Goal: Information Seeking & Learning: Understand process/instructions

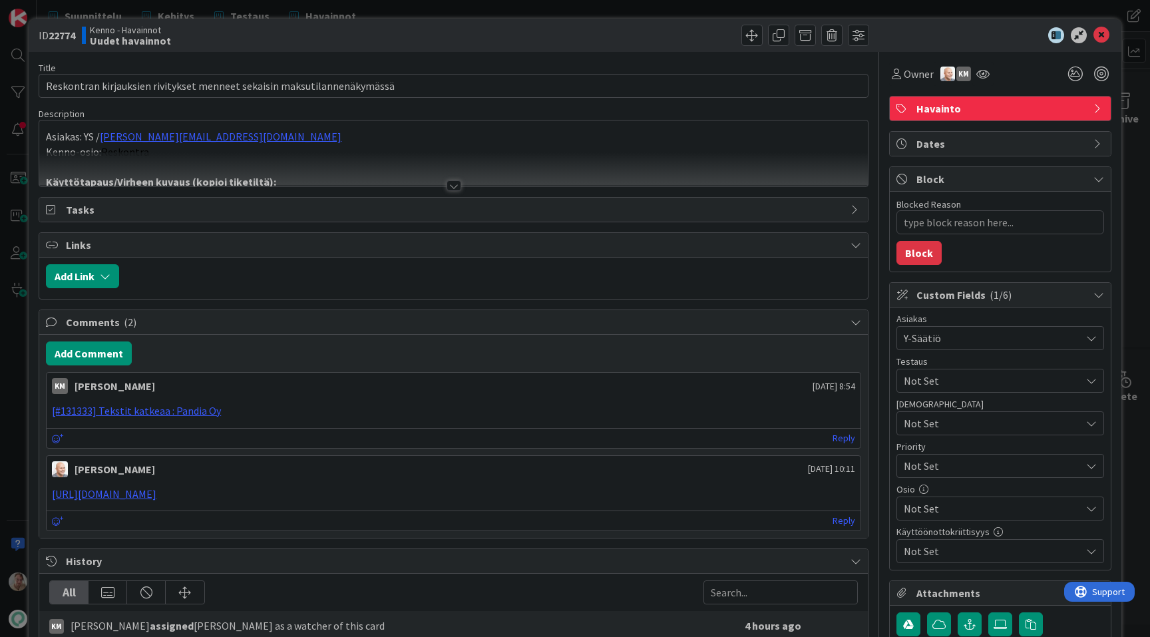
click at [686, 164] on div at bounding box center [453, 169] width 828 height 34
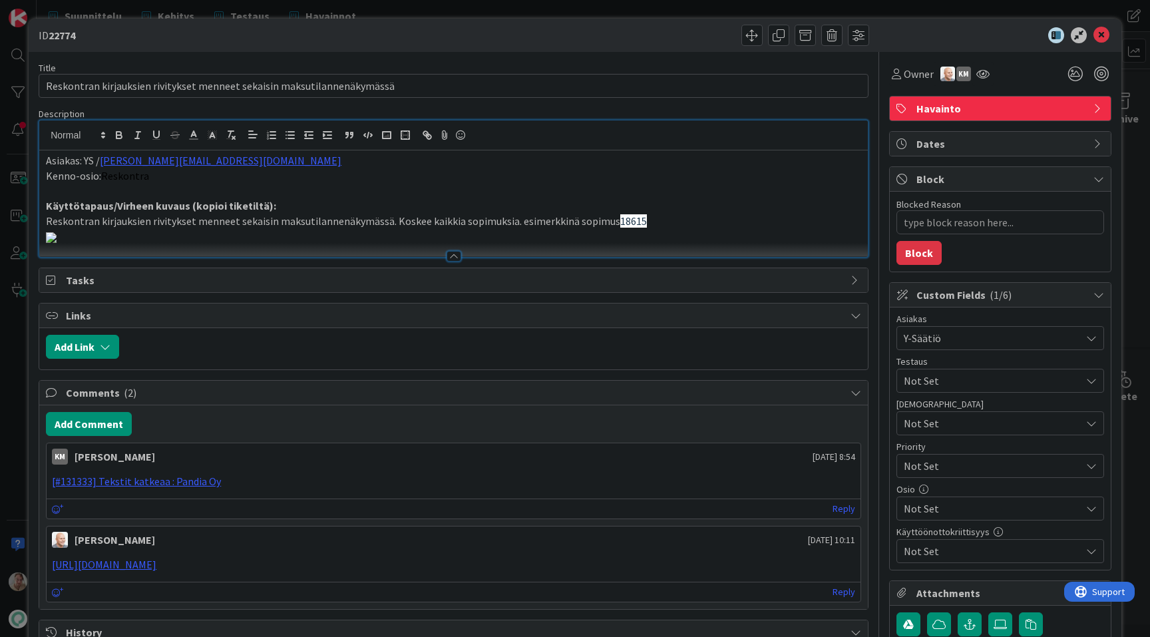
drag, startPoint x: 645, startPoint y: 222, endPoint x: 605, endPoint y: 221, distance: 40.6
click at [605, 221] on p "Reskontran kirjauksien rivitykset menneet sekaisin maksutilannenäkymässä. Koske…" at bounding box center [453, 221] width 815 height 15
click at [231, 134] on icon "button" at bounding box center [231, 135] width 12 height 12
click at [285, 200] on p "Käyttötapaus/Virheen kuvaus (kopioi tiketiltä):" at bounding box center [453, 205] width 815 height 15
drag, startPoint x: 182, startPoint y: 176, endPoint x: 92, endPoint y: 175, distance: 89.8
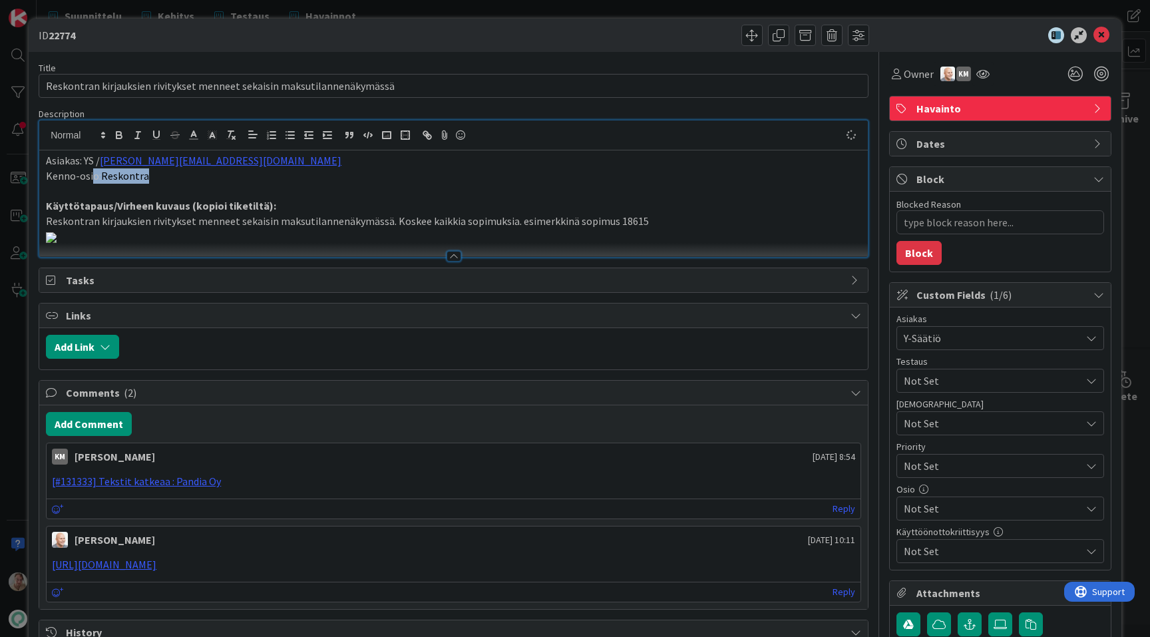
click at [92, 175] on p "Kenno-osio: Reskontra" at bounding box center [453, 175] width 815 height 15
click at [233, 134] on icon "button" at bounding box center [231, 135] width 12 height 12
click at [244, 192] on p at bounding box center [453, 190] width 815 height 15
type textarea "x"
click at [1101, 40] on icon at bounding box center [1101, 35] width 16 height 16
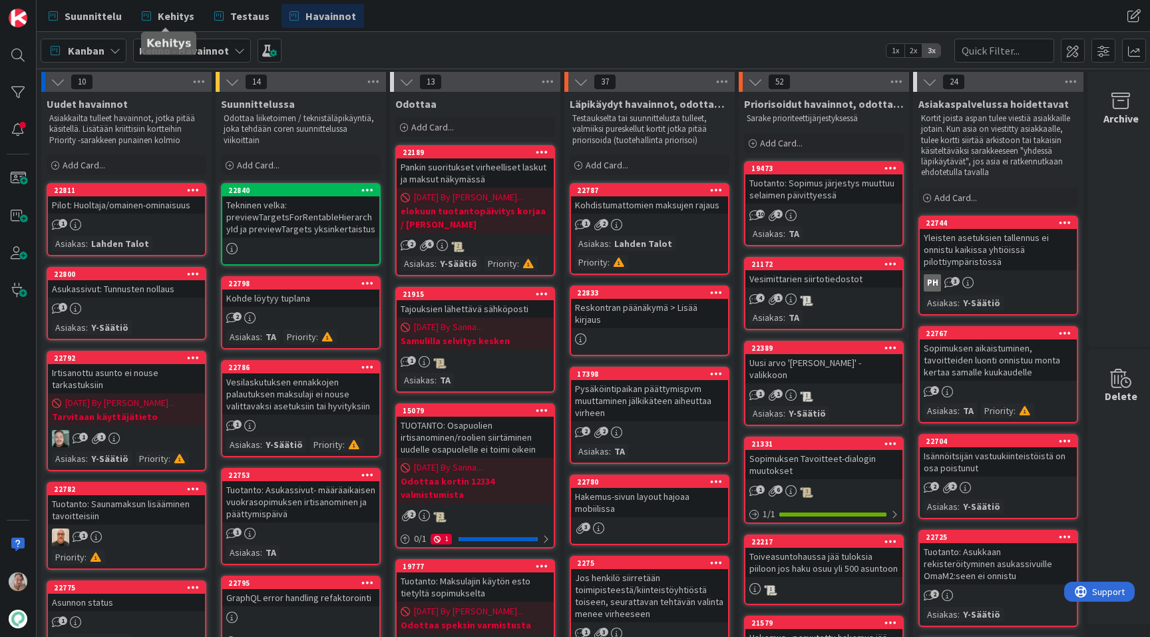
click at [168, 3] on div "Suunnittelu Kehitys Testaus Havainnot Suunnittelu Kehitys Testaus Havainnot" at bounding box center [593, 16] width 1113 height 32
click at [169, 15] on span "Kehitys" at bounding box center [176, 16] width 37 height 16
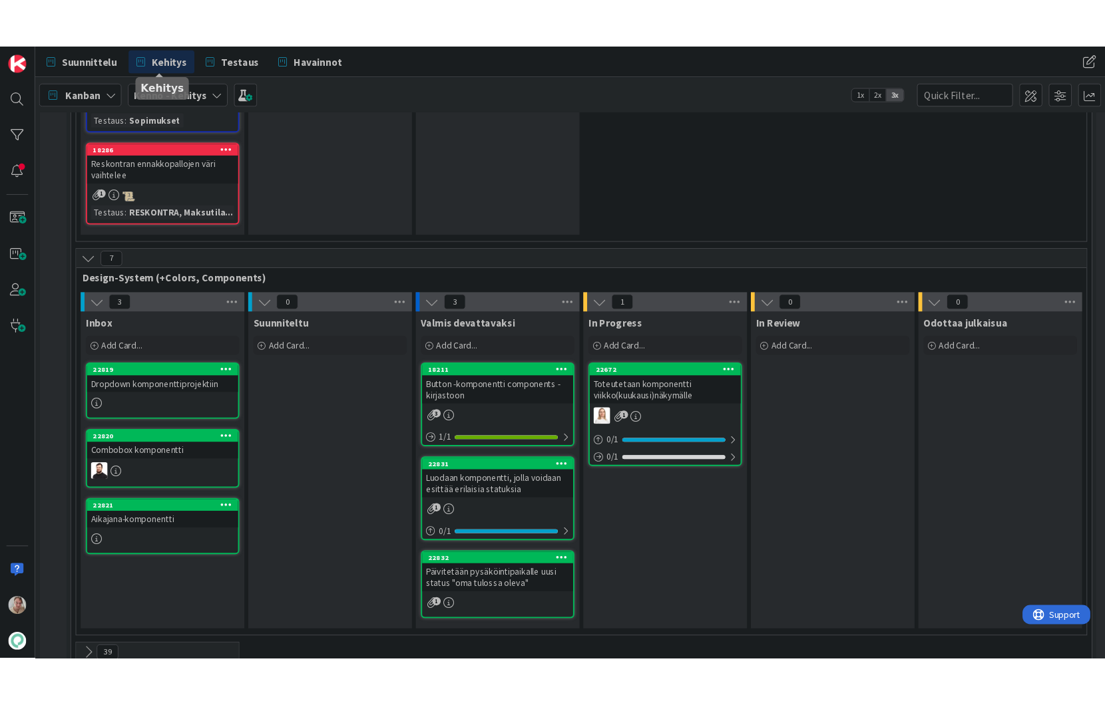
scroll to position [4636, 0]
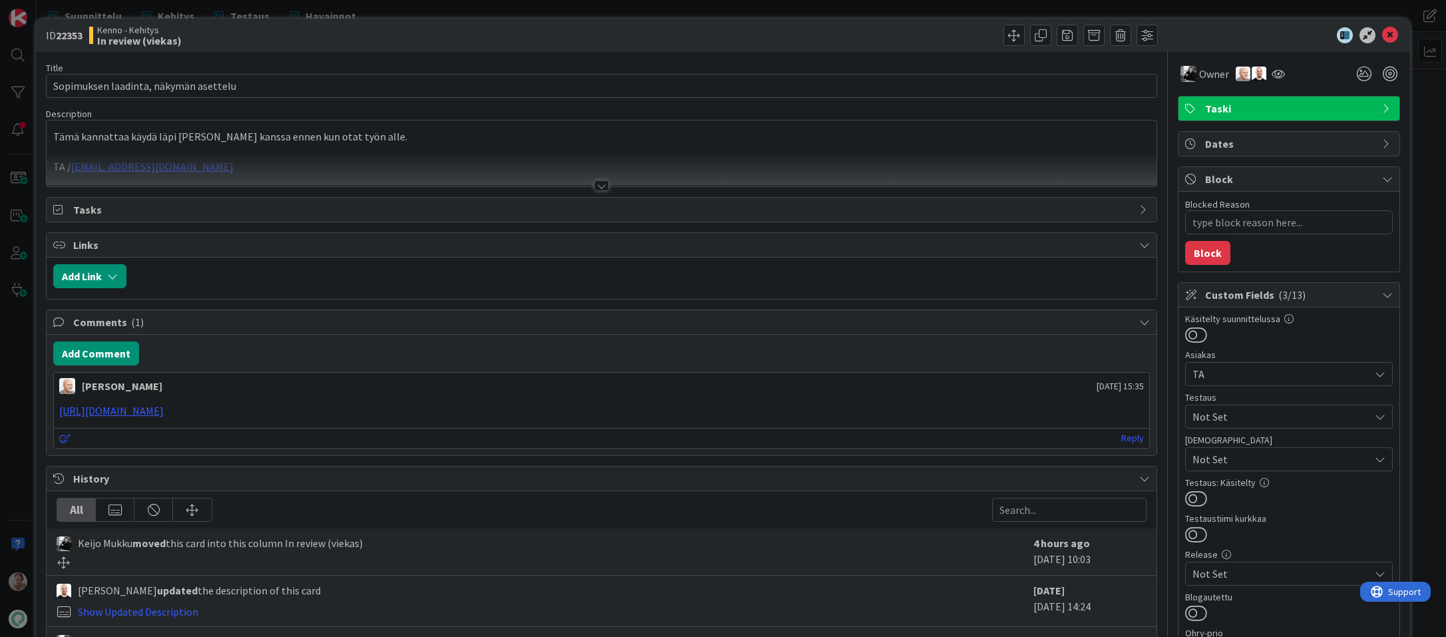
click at [518, 146] on p at bounding box center [601, 151] width 1096 height 15
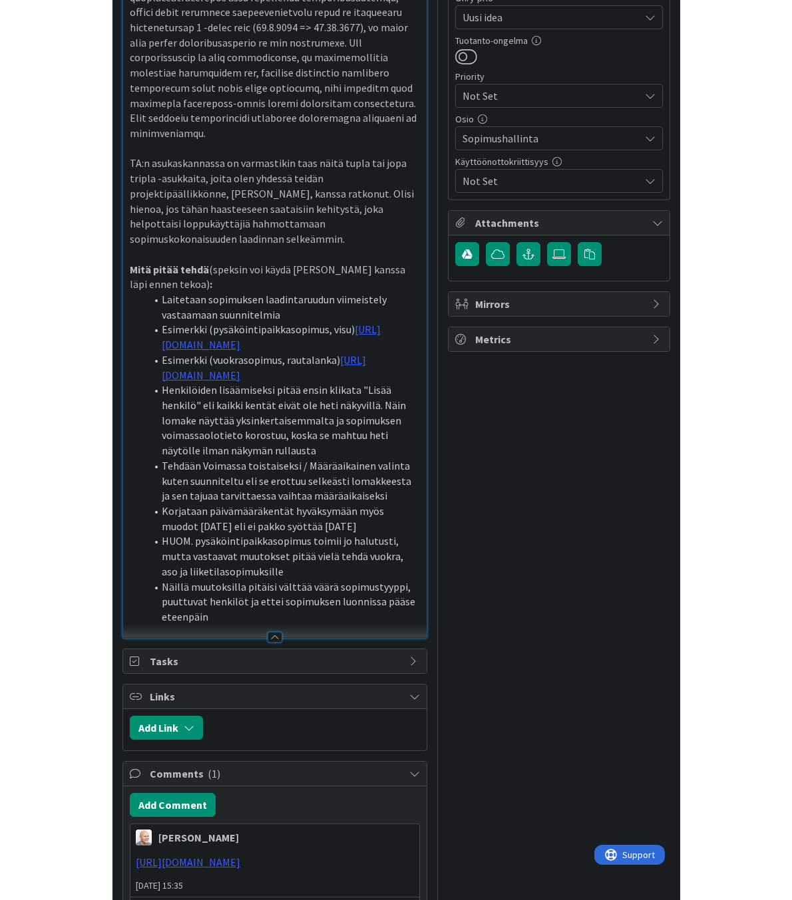
scroll to position [759, 0]
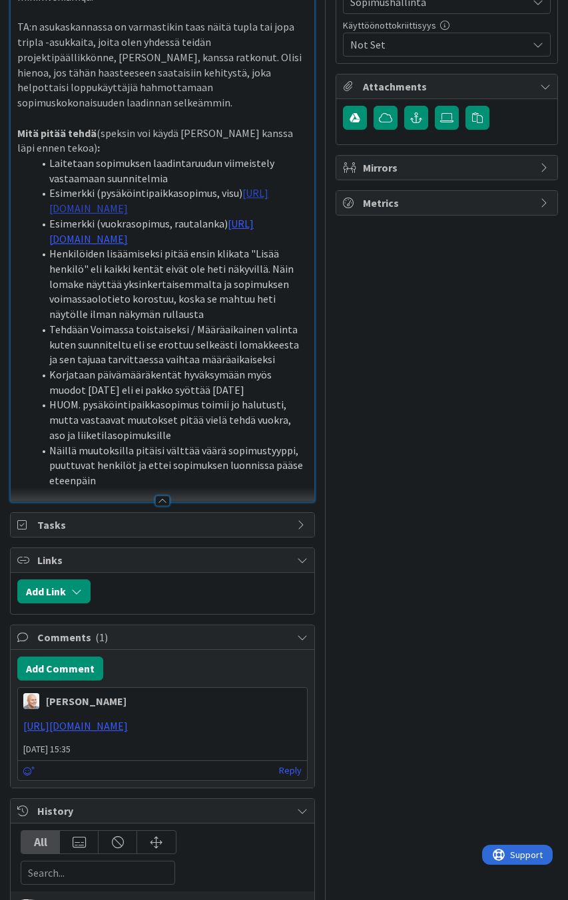
click at [94, 215] on link "[URL][DOMAIN_NAME]" at bounding box center [158, 200] width 219 height 29
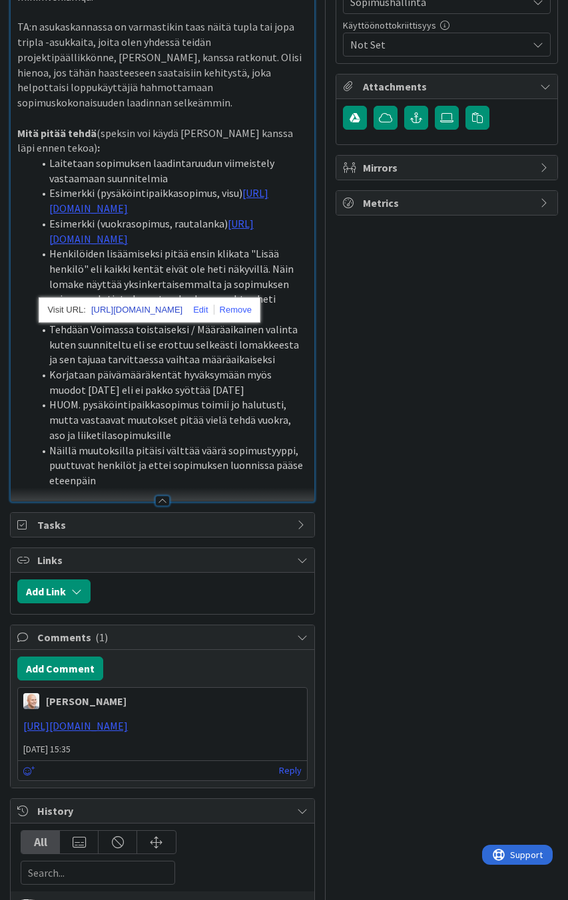
click at [110, 311] on link "[URL][DOMAIN_NAME]" at bounding box center [136, 309] width 91 height 17
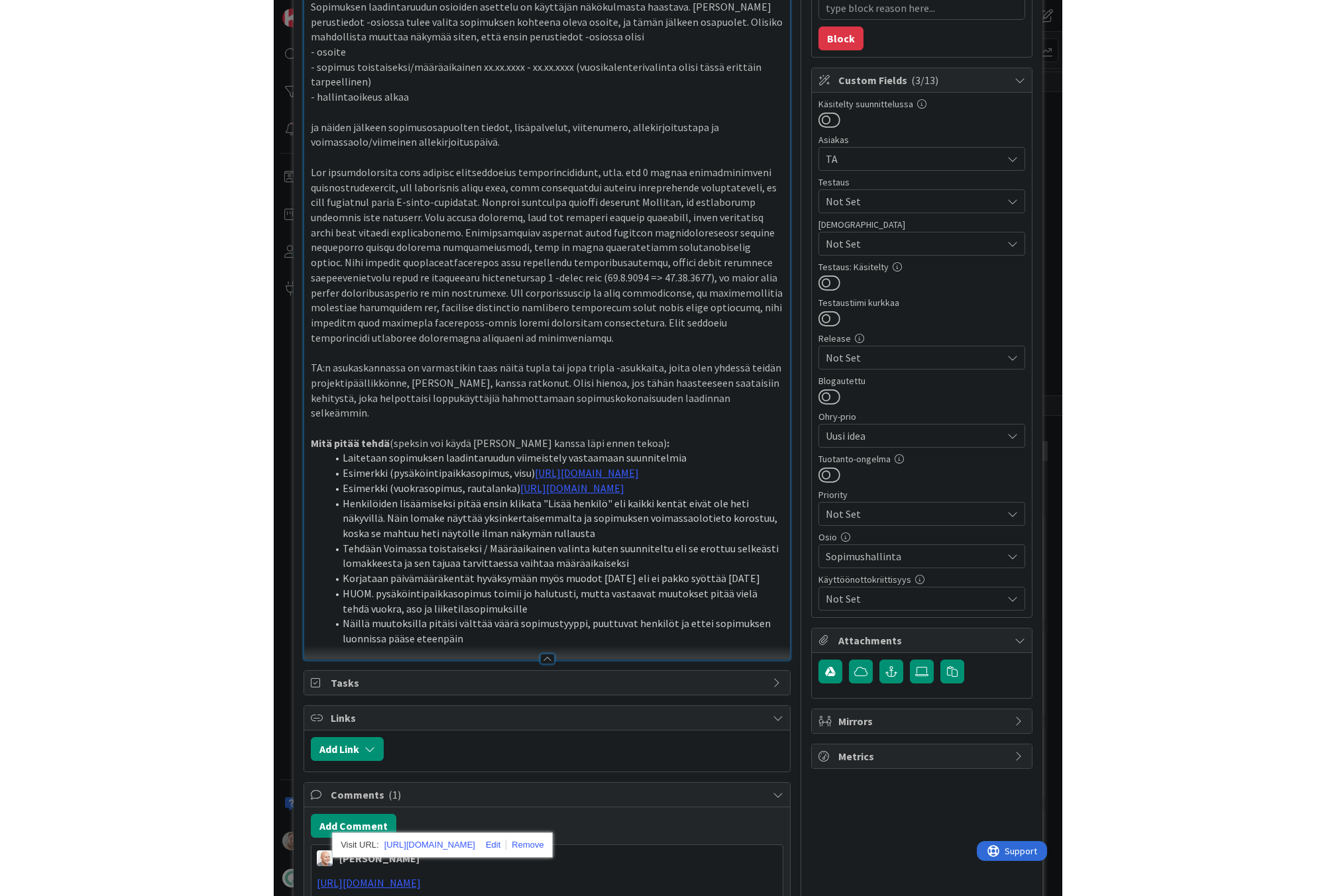
scroll to position [245, 0]
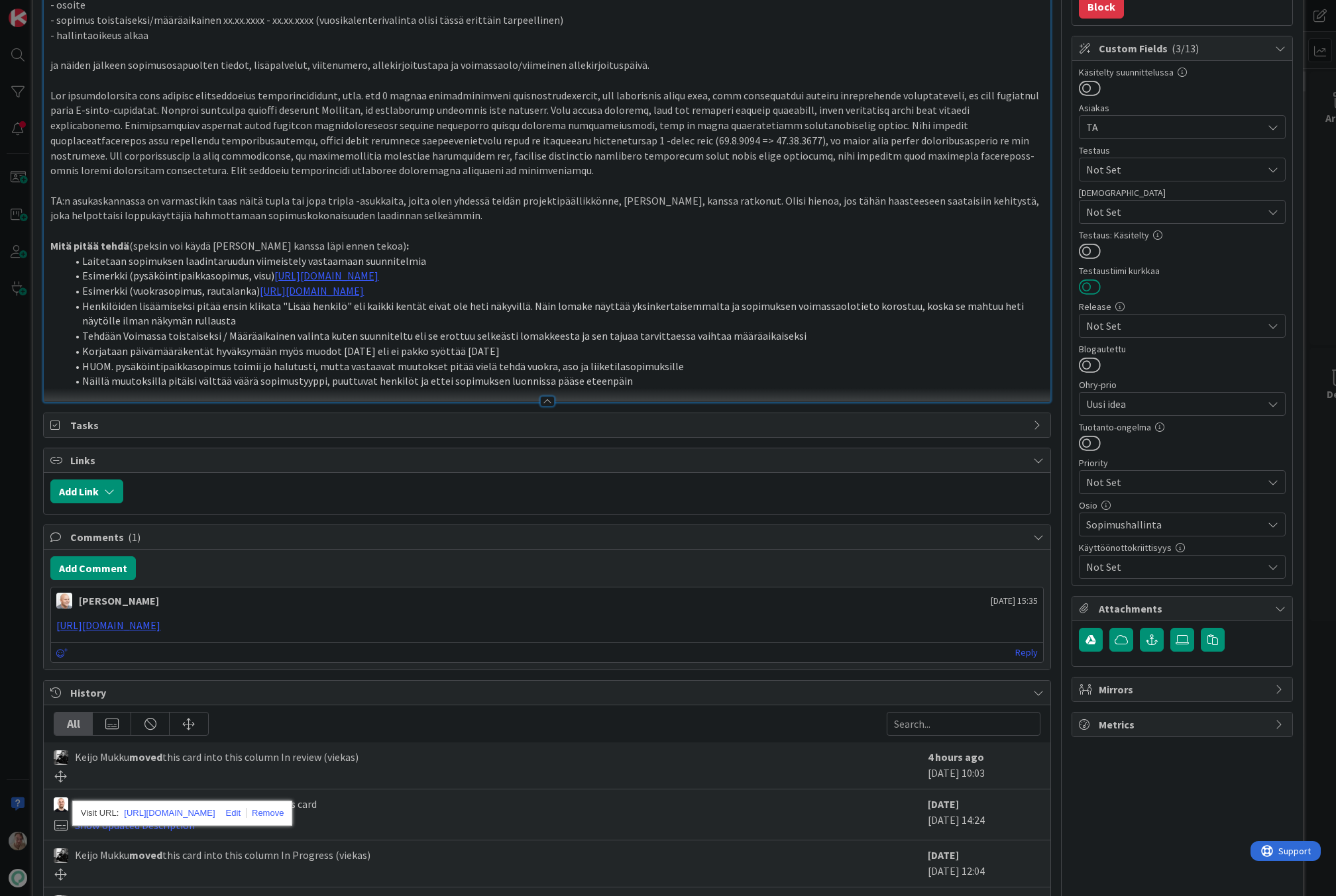
click at [1082, 289] on button at bounding box center [1089, 286] width 22 height 17
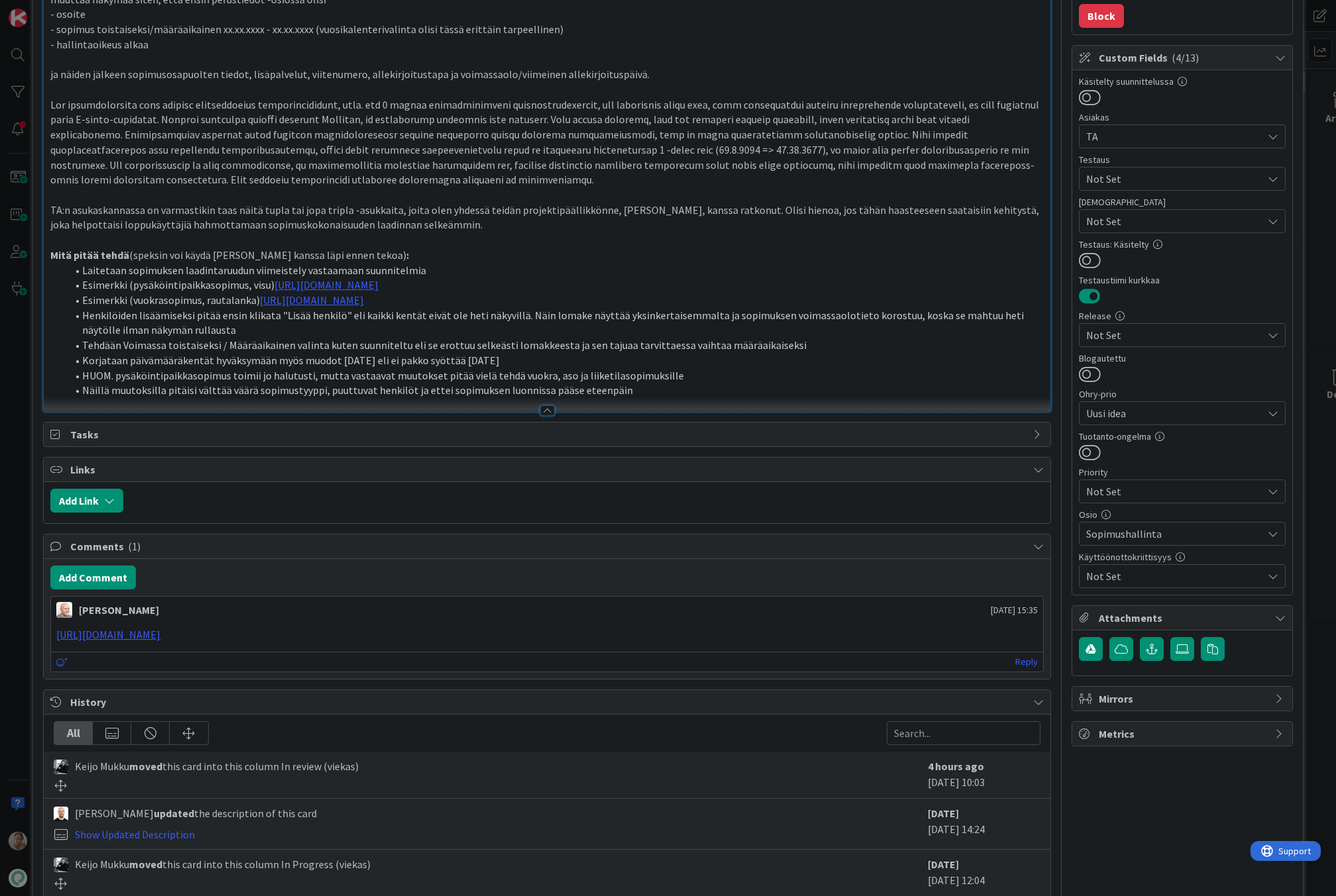
scroll to position [0, 0]
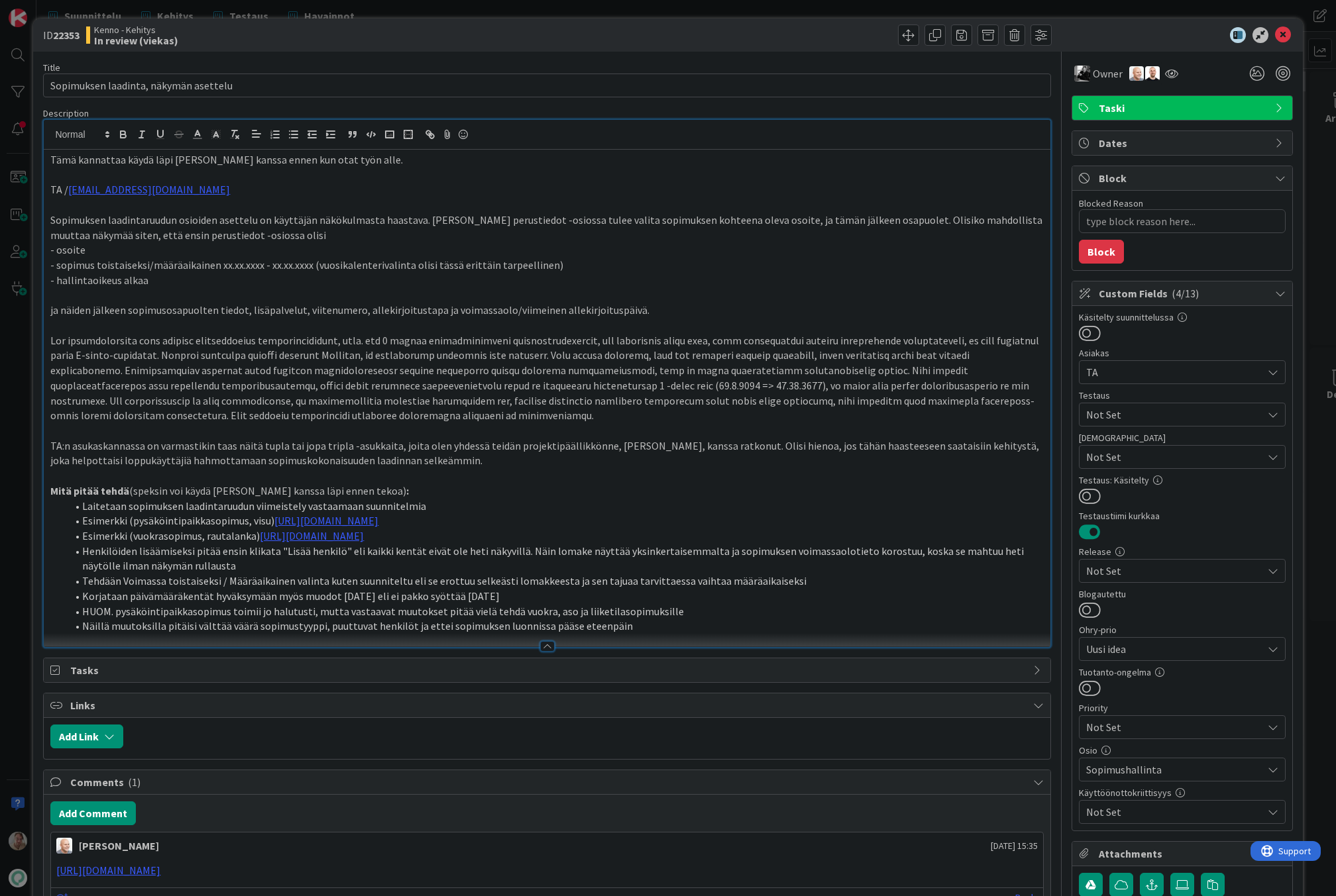
type textarea "x"
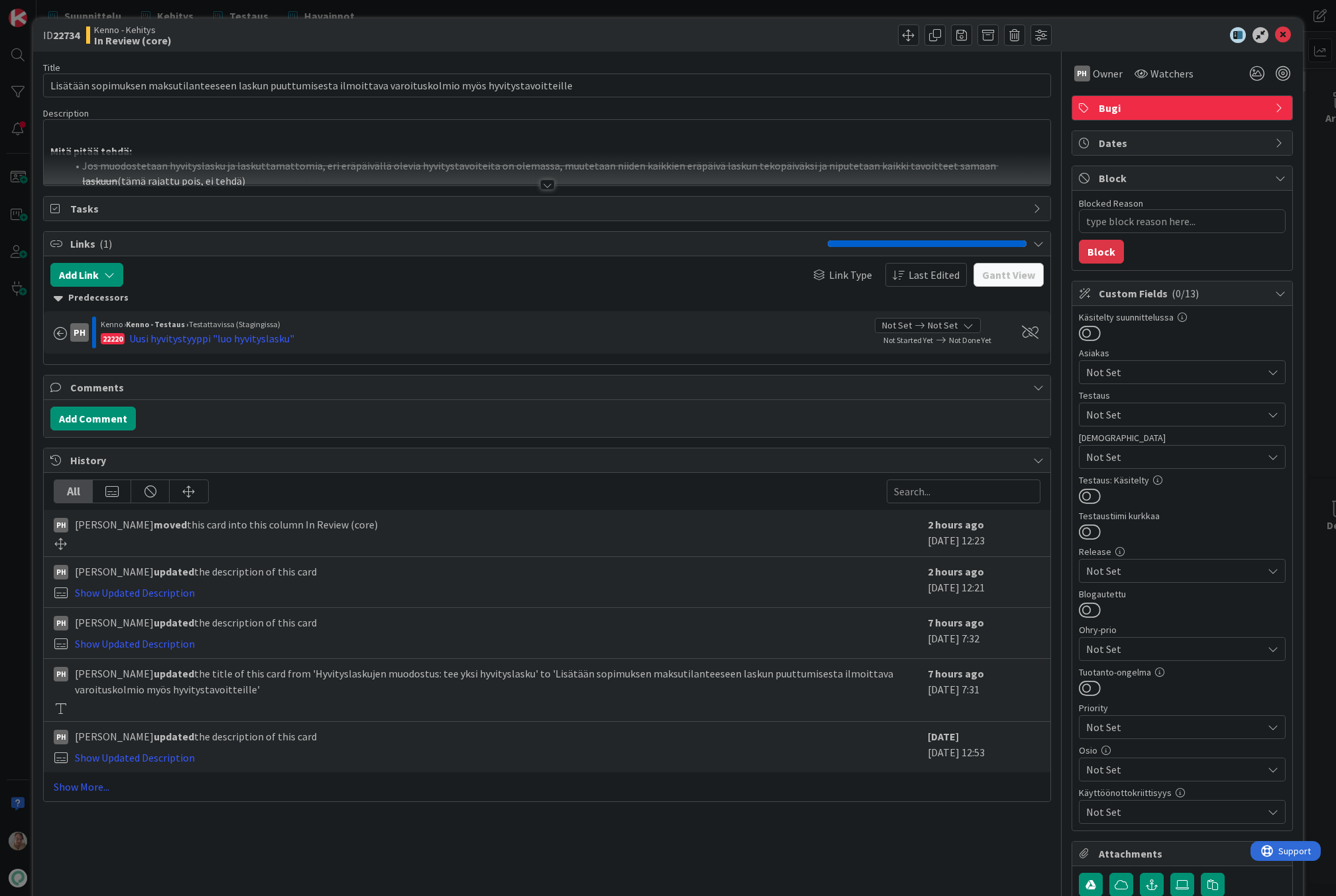
click at [219, 147] on p "Mitä pitää tehdä:" at bounding box center [547, 150] width 993 height 15
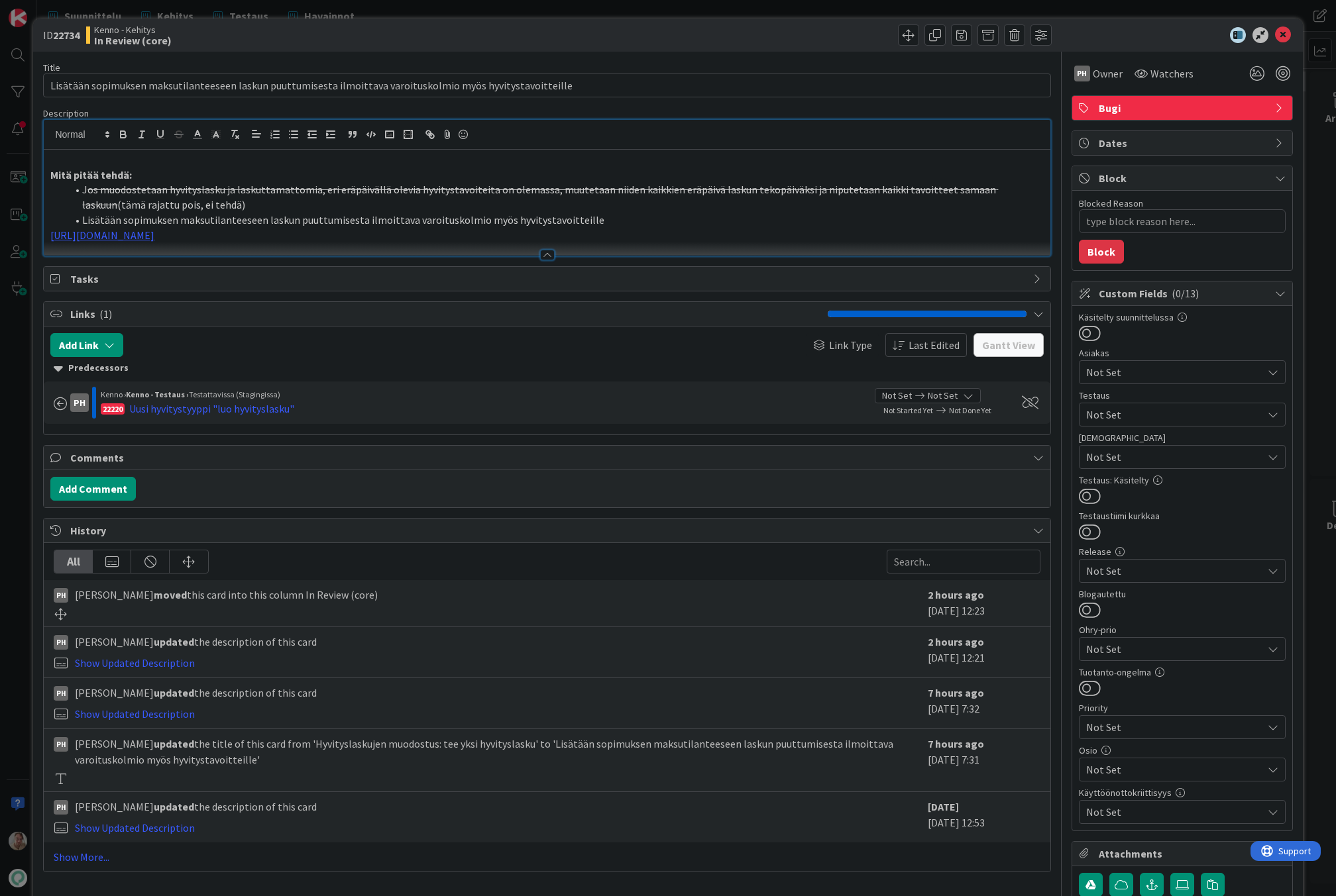
type textarea "x"
